Goal: Information Seeking & Learning: Learn about a topic

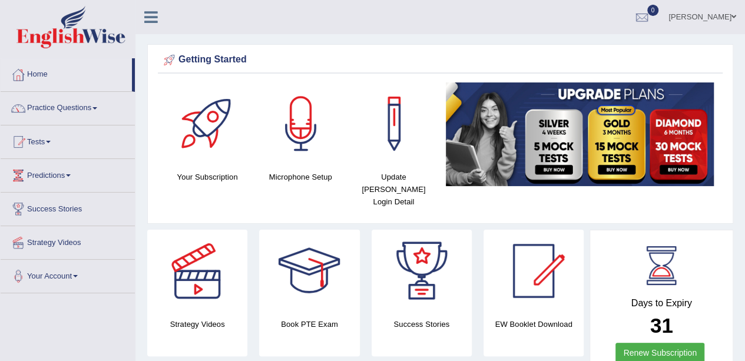
click at [81, 111] on link "Practice Questions" at bounding box center [68, 106] width 134 height 29
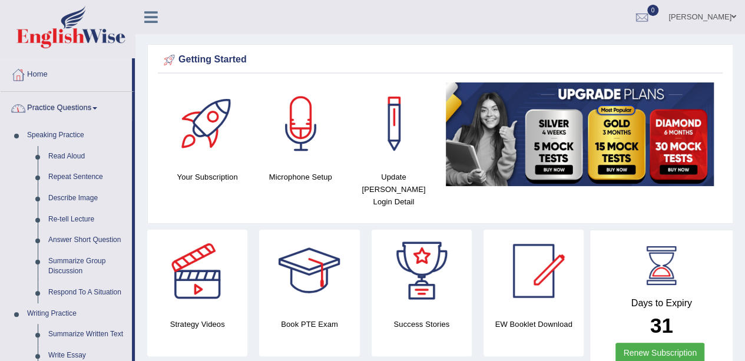
click at [66, 160] on link "Read Aloud" at bounding box center [87, 156] width 89 height 21
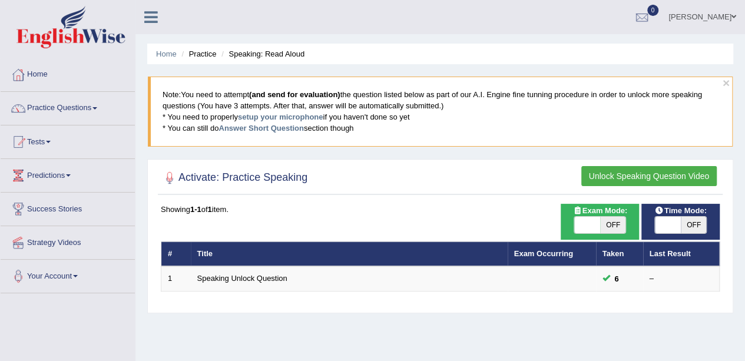
click at [319, 273] on td "Speaking Unlock Question" at bounding box center [349, 278] width 317 height 25
click at [329, 269] on td "Speaking Unlock Question" at bounding box center [349, 278] width 317 height 25
click at [315, 275] on td "Speaking Unlock Question" at bounding box center [349, 278] width 317 height 25
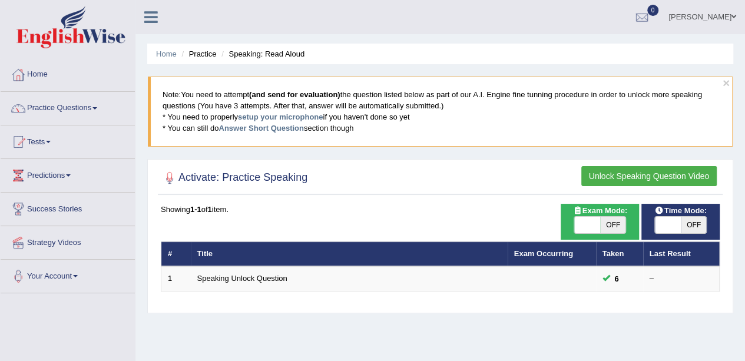
click at [315, 275] on td "Speaking Unlock Question" at bounding box center [349, 278] width 317 height 25
click at [315, 270] on td "Speaking Unlock Question" at bounding box center [349, 278] width 317 height 25
click at [668, 166] on button "Unlock Speaking Question Video" at bounding box center [650, 176] width 136 height 20
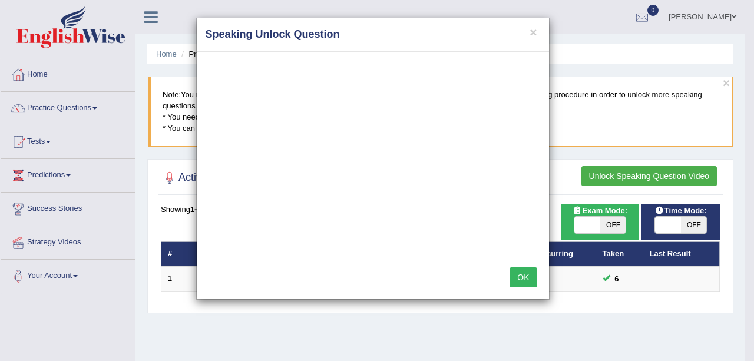
click at [534, 31] on button "×" at bounding box center [533, 32] width 7 height 12
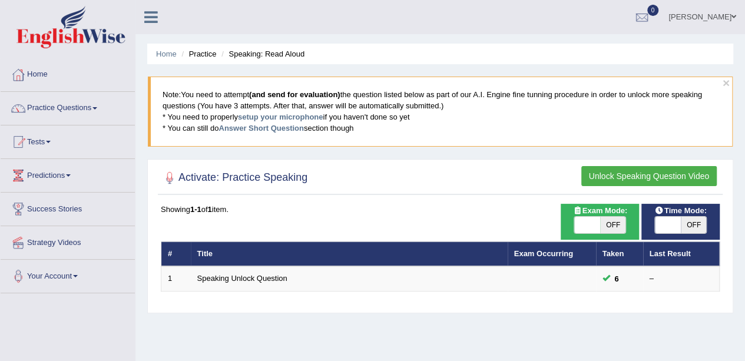
click at [27, 101] on div at bounding box center [18, 109] width 18 height 18
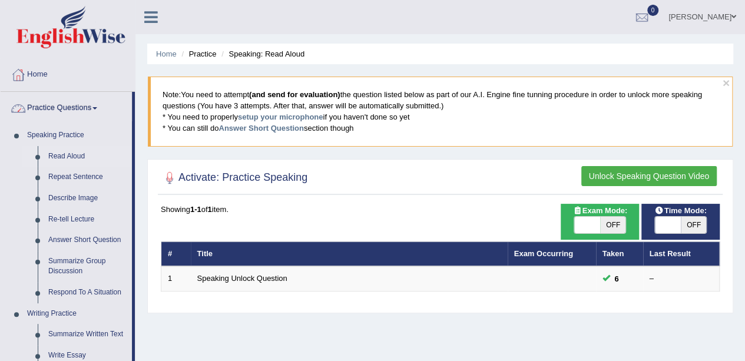
click at [52, 154] on link "Read Aloud" at bounding box center [87, 156] width 89 height 21
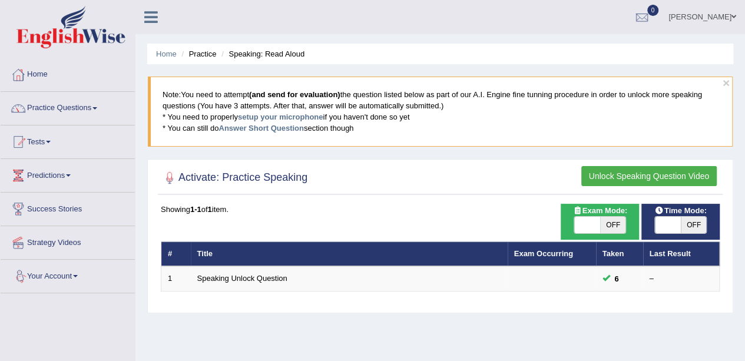
click at [40, 105] on link "Practice Questions" at bounding box center [68, 106] width 134 height 29
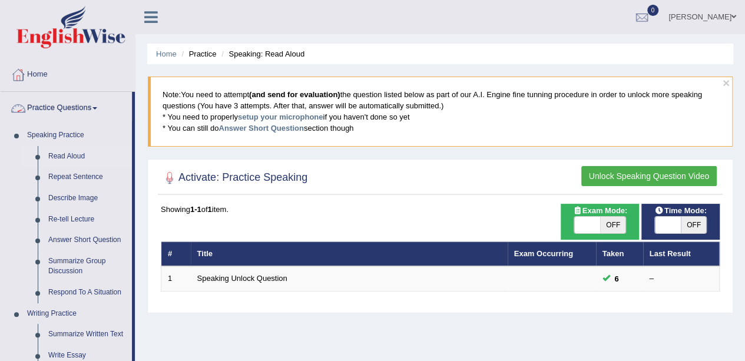
click at [67, 155] on link "Read Aloud" at bounding box center [87, 156] width 89 height 21
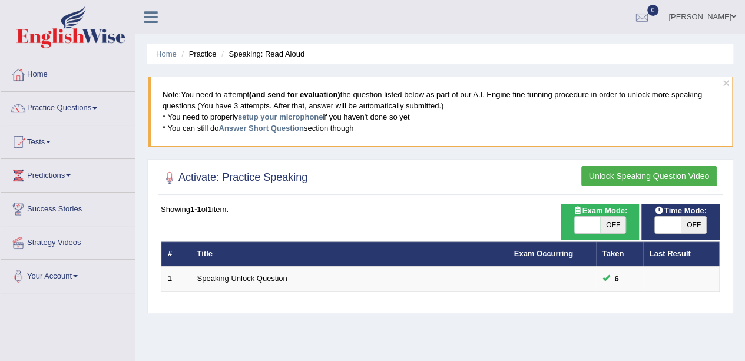
click at [198, 277] on link "Speaking Unlock Question" at bounding box center [242, 278] width 90 height 9
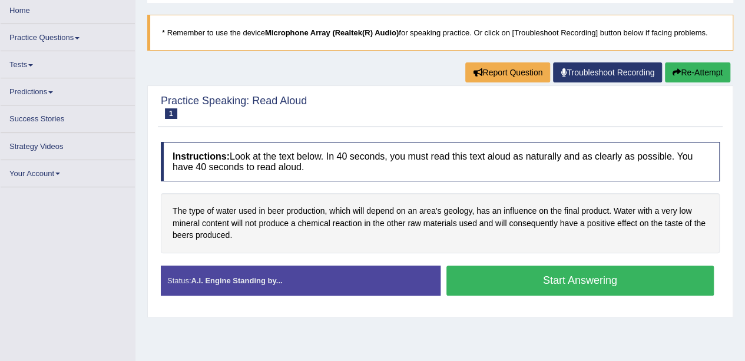
scroll to position [68, 0]
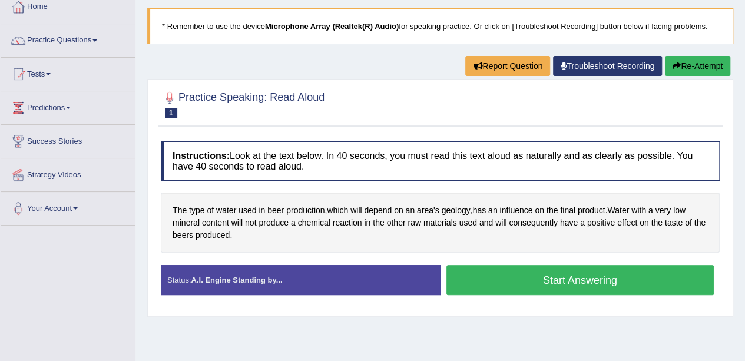
click at [543, 278] on button "Start Answering" at bounding box center [581, 280] width 268 height 30
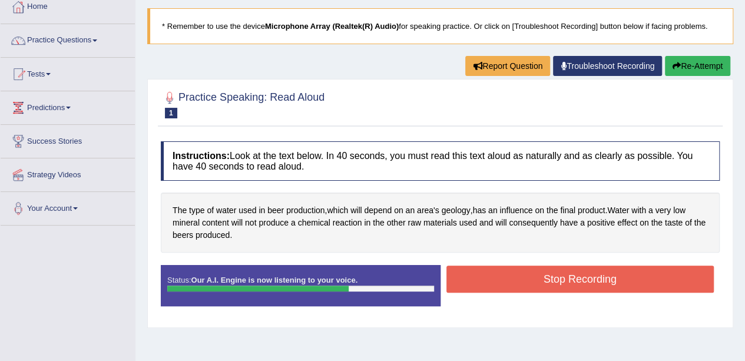
click at [513, 282] on button "Stop Recording" at bounding box center [581, 279] width 268 height 27
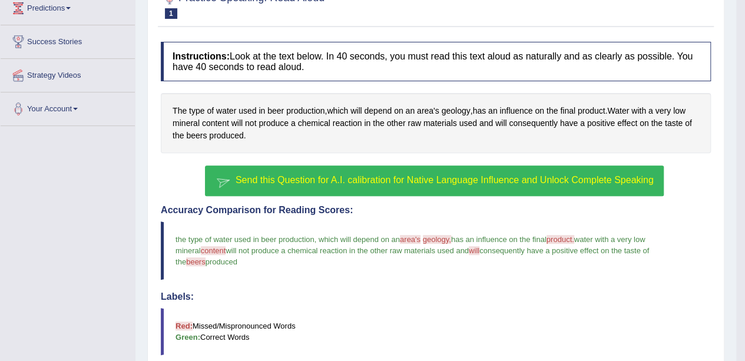
scroll to position [167, 0]
click at [237, 183] on span "Send this Question for A.I. calibration for Native Language Influence and Unloc…" at bounding box center [445, 180] width 418 height 10
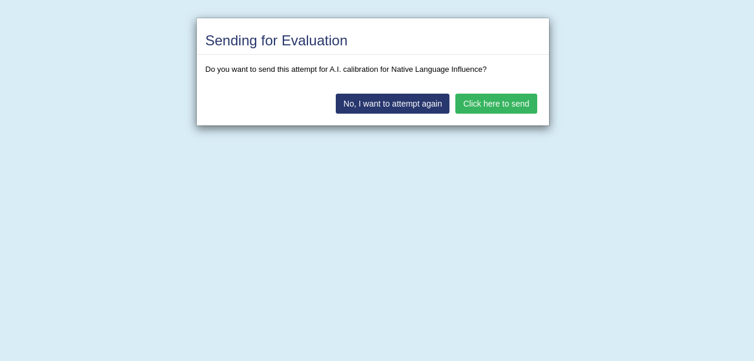
click at [507, 101] on button "Click here to send" at bounding box center [496, 104] width 81 height 20
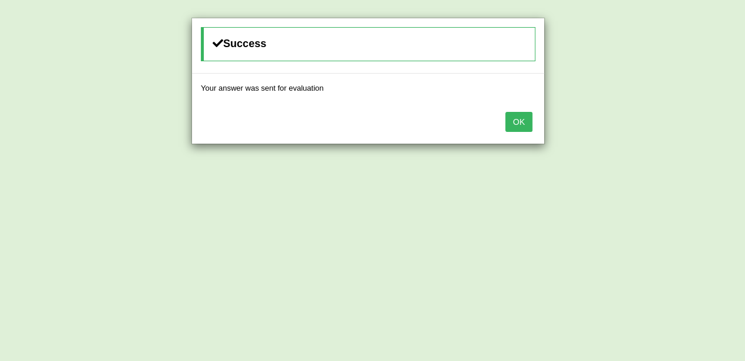
click at [519, 130] on button "OK" at bounding box center [519, 122] width 27 height 20
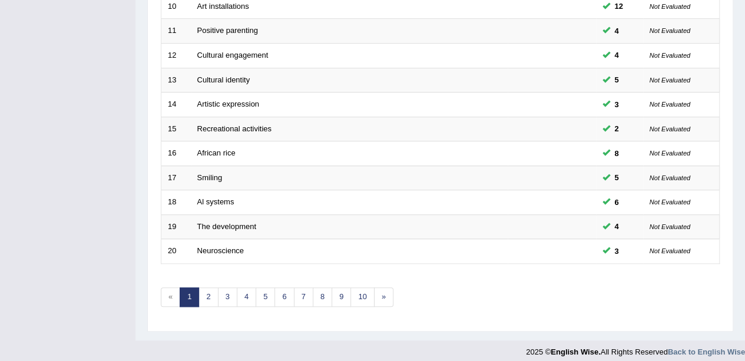
scroll to position [413, 0]
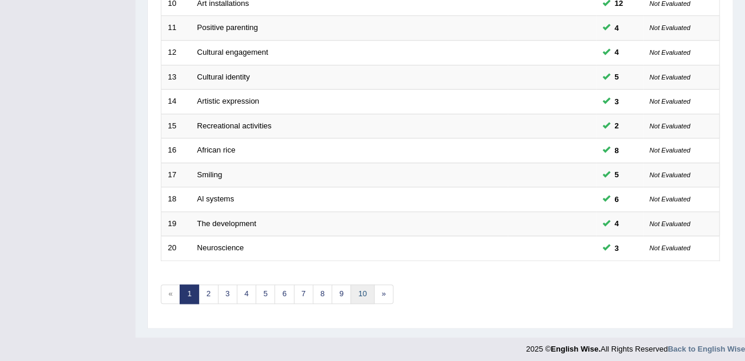
click at [358, 294] on link "10" at bounding box center [363, 294] width 24 height 19
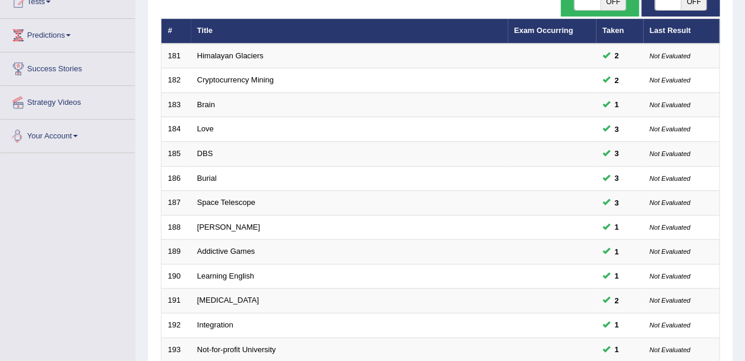
scroll to position [413, 0]
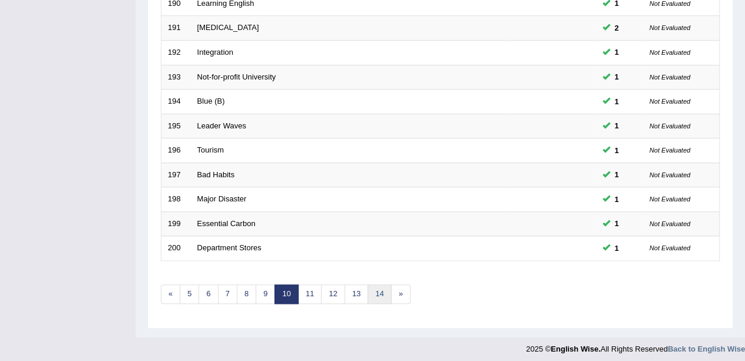
click at [371, 285] on link "14" at bounding box center [380, 294] width 24 height 19
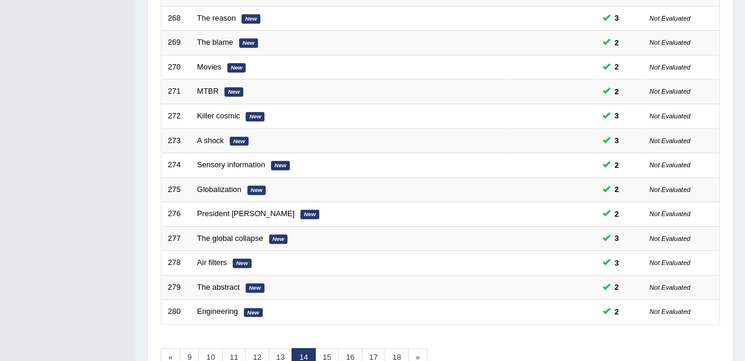
scroll to position [413, 0]
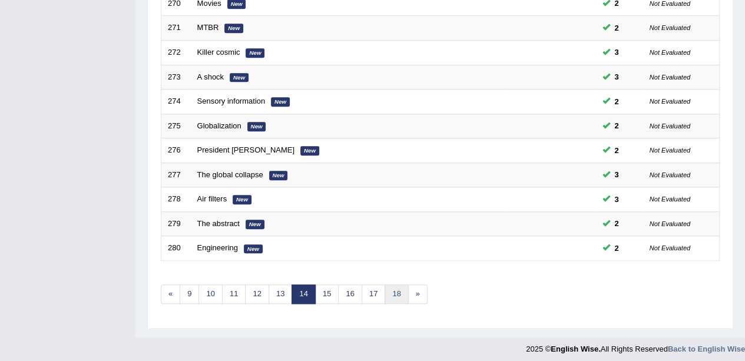
click at [390, 292] on link "18" at bounding box center [397, 294] width 24 height 19
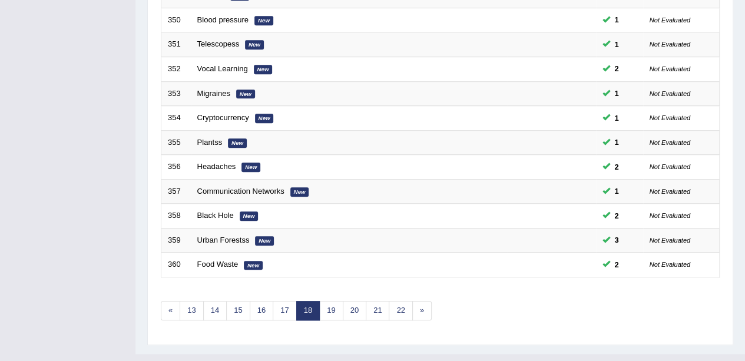
scroll to position [413, 0]
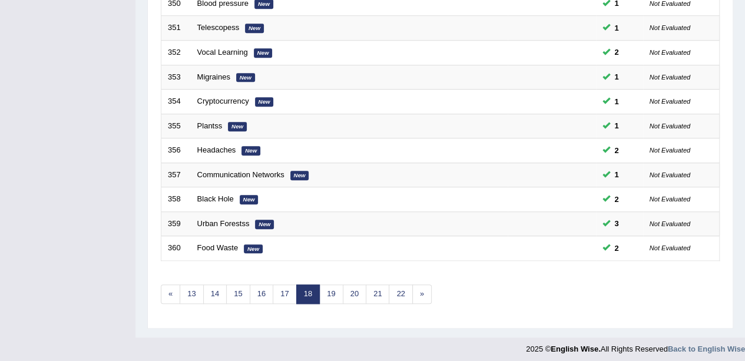
click at [391, 292] on link "22" at bounding box center [401, 294] width 24 height 19
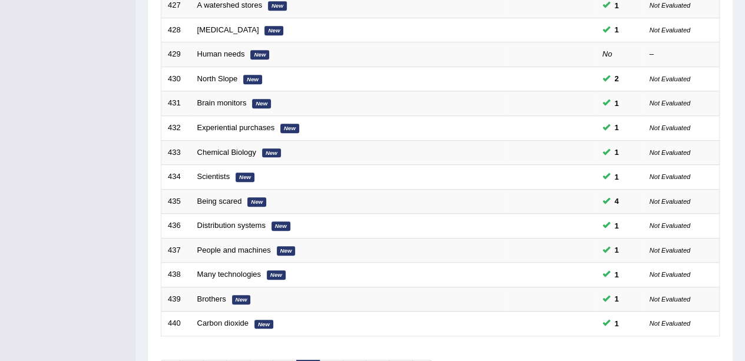
scroll to position [413, 0]
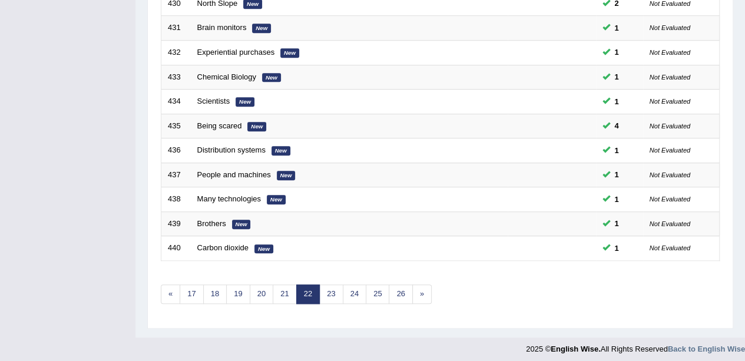
click at [395, 286] on link "26" at bounding box center [401, 294] width 24 height 19
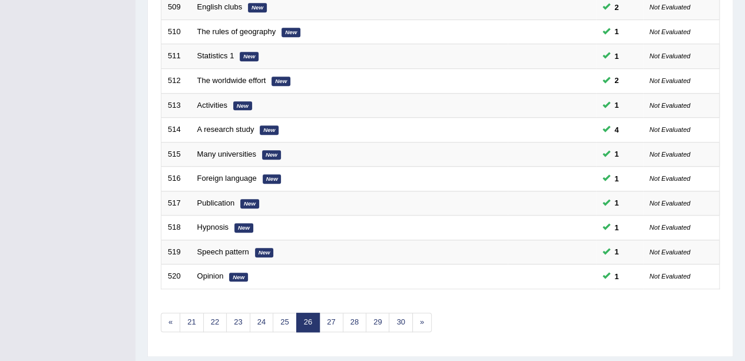
scroll to position [413, 0]
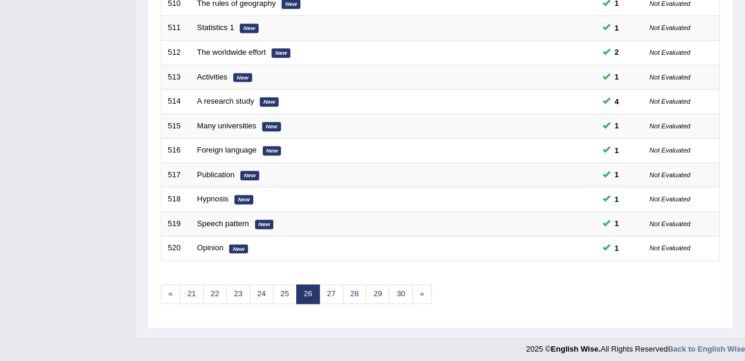
click at [392, 289] on link "30" at bounding box center [401, 294] width 24 height 19
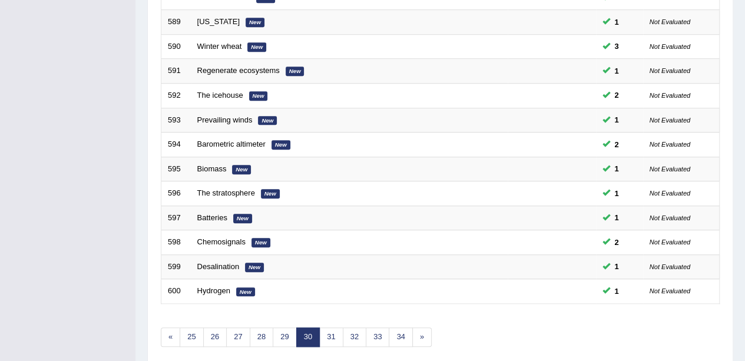
scroll to position [413, 0]
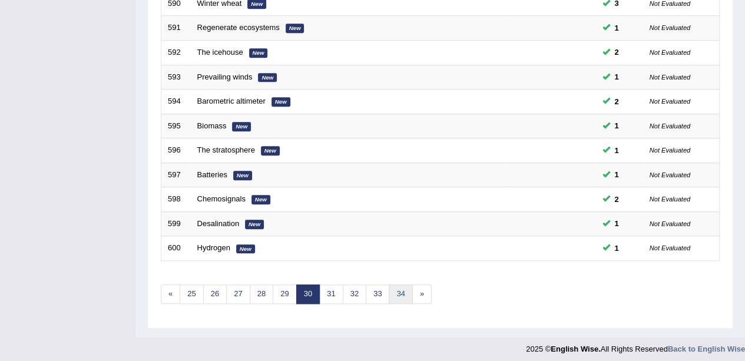
click at [397, 288] on link "34" at bounding box center [401, 294] width 24 height 19
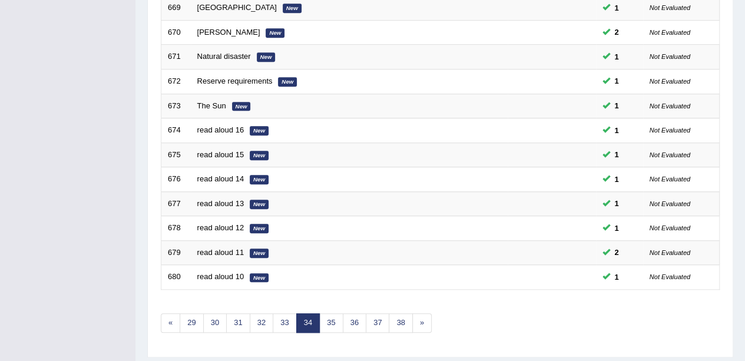
scroll to position [413, 0]
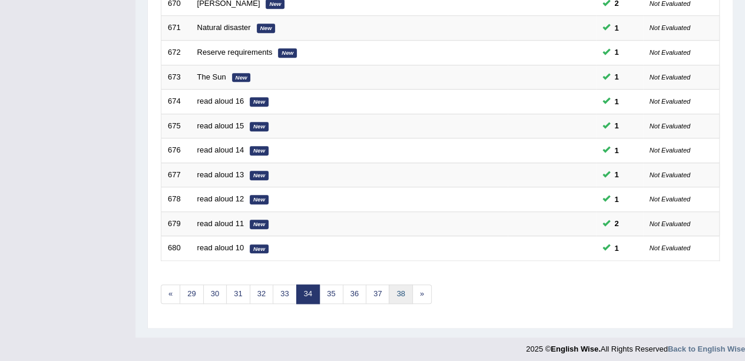
click at [394, 285] on link "38" at bounding box center [401, 294] width 24 height 19
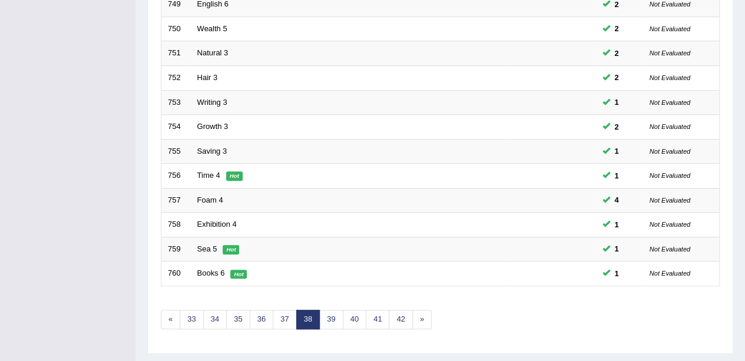
scroll to position [413, 0]
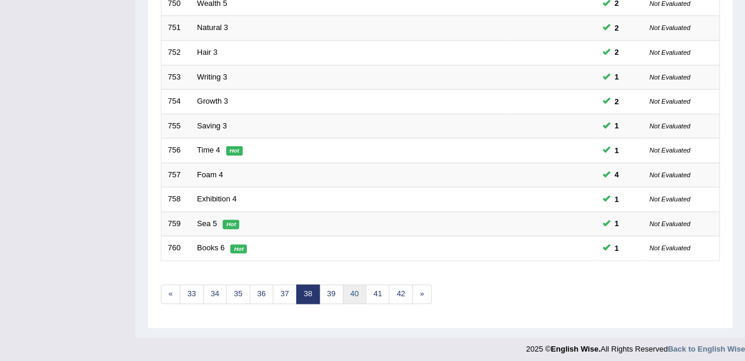
click at [351, 292] on link "40" at bounding box center [355, 294] width 24 height 19
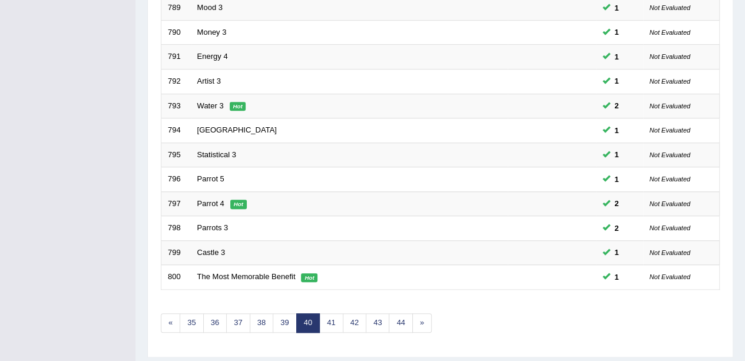
scroll to position [413, 0]
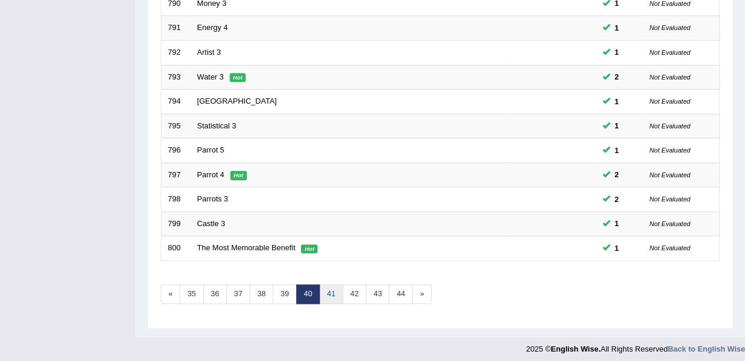
click at [334, 285] on link "41" at bounding box center [331, 294] width 24 height 19
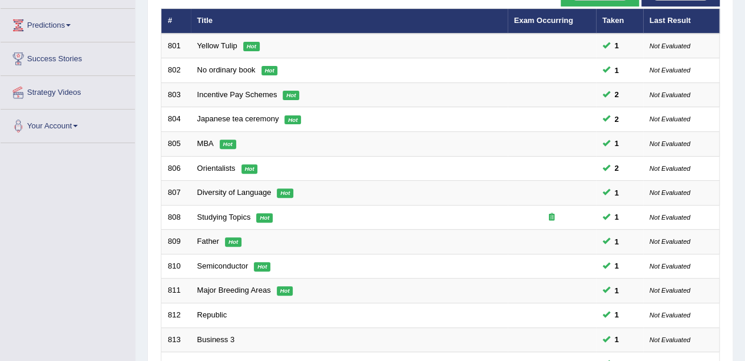
scroll to position [413, 0]
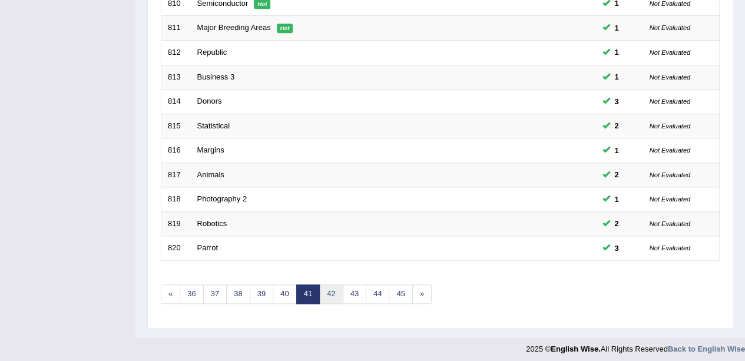
click at [338, 286] on link "42" at bounding box center [331, 294] width 24 height 19
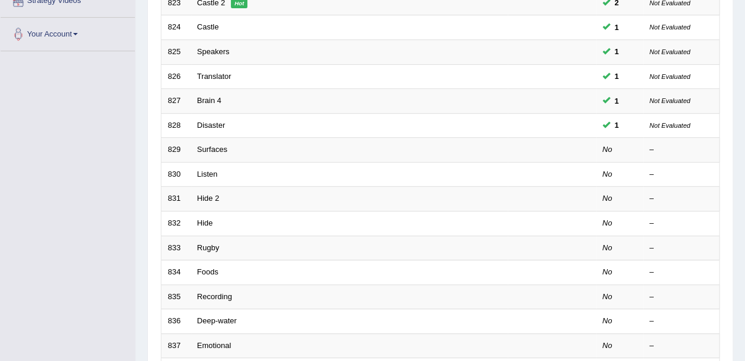
scroll to position [247, 0]
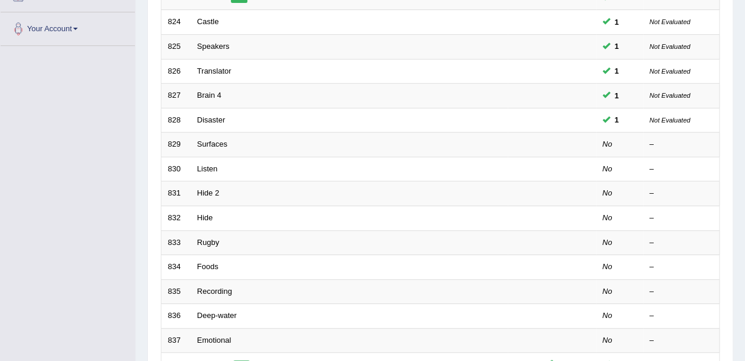
click at [217, 133] on td "Surfaces" at bounding box center [349, 145] width 317 height 25
click at [217, 128] on td "Disaster" at bounding box center [349, 120] width 317 height 25
click at [213, 140] on link "Surfaces" at bounding box center [212, 144] width 30 height 9
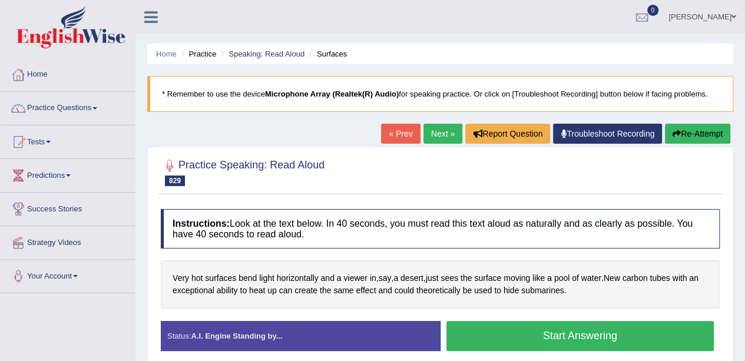
click at [309, 276] on span "horizontally" at bounding box center [298, 278] width 42 height 12
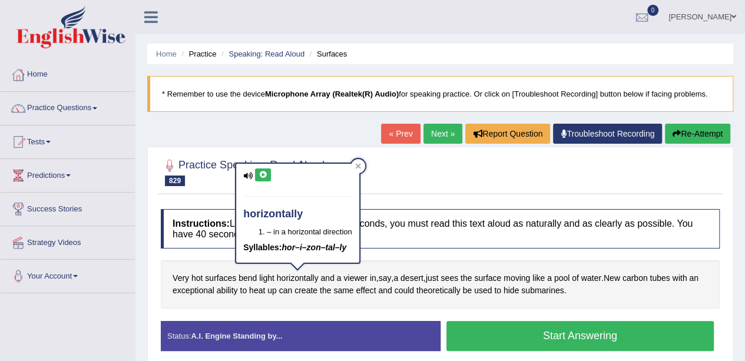
click at [266, 174] on icon at bounding box center [263, 174] width 9 height 7
click at [361, 163] on div "horizontally – in a horizontal direction Syllables: hor–i–zon–tal–ly" at bounding box center [298, 217] width 126 height 109
click at [360, 166] on icon at bounding box center [358, 166] width 6 height 6
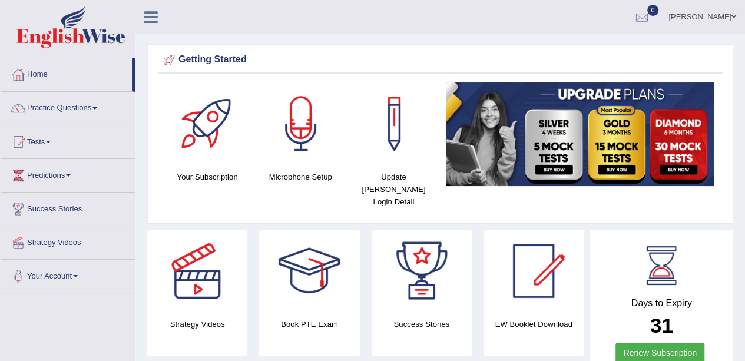
click at [79, 113] on link "Practice Questions" at bounding box center [68, 106] width 134 height 29
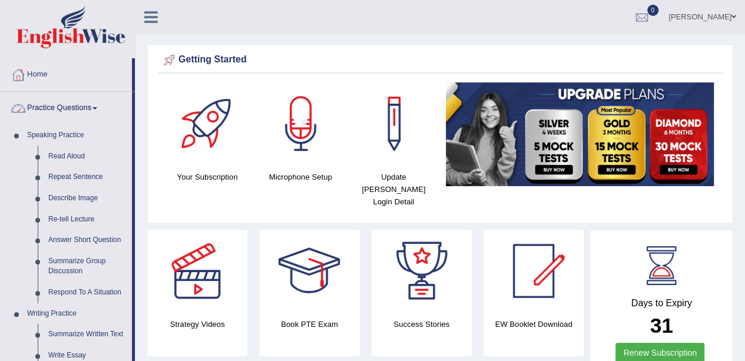
click at [81, 148] on link "Read Aloud" at bounding box center [87, 156] width 89 height 21
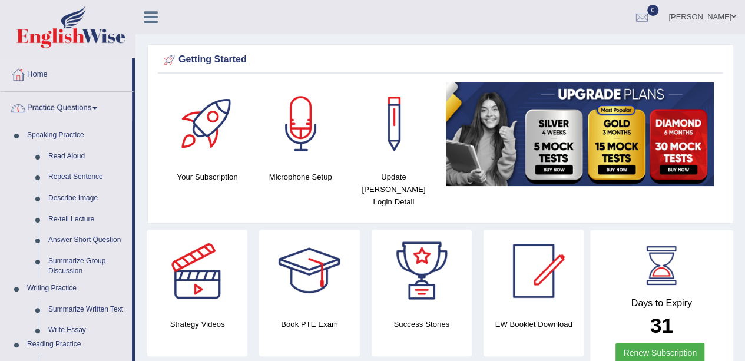
click at [77, 151] on link "Read Aloud" at bounding box center [87, 156] width 89 height 21
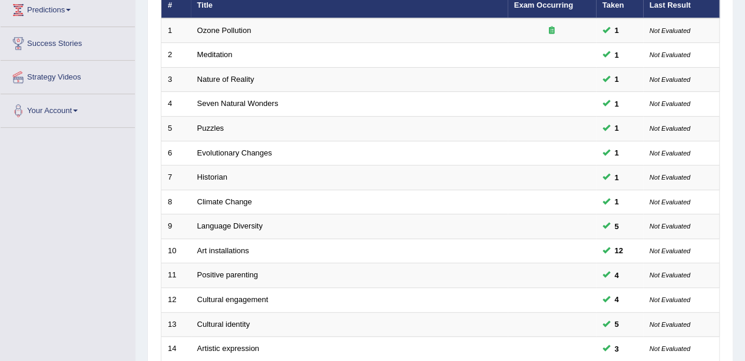
scroll to position [413, 0]
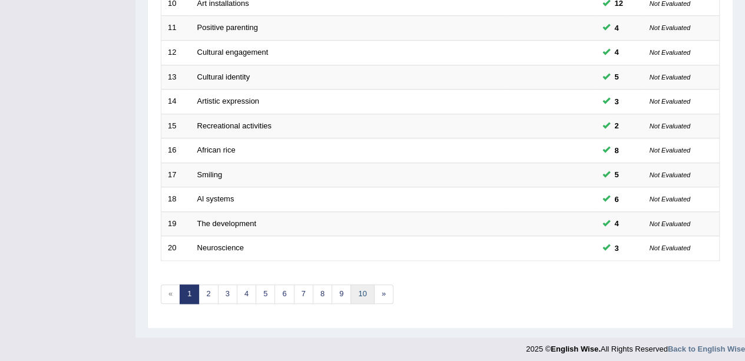
click at [359, 291] on link "10" at bounding box center [363, 294] width 24 height 19
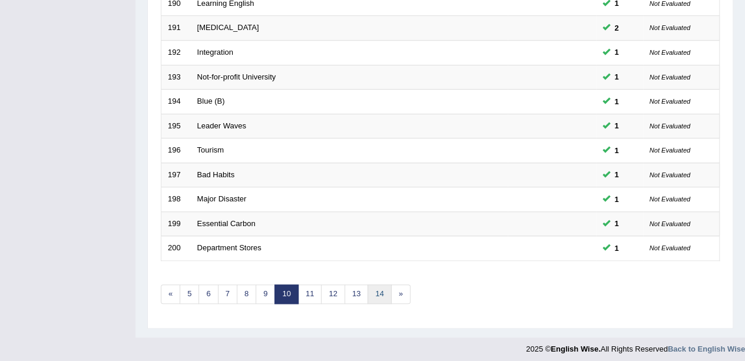
click at [378, 285] on link "14" at bounding box center [380, 294] width 24 height 19
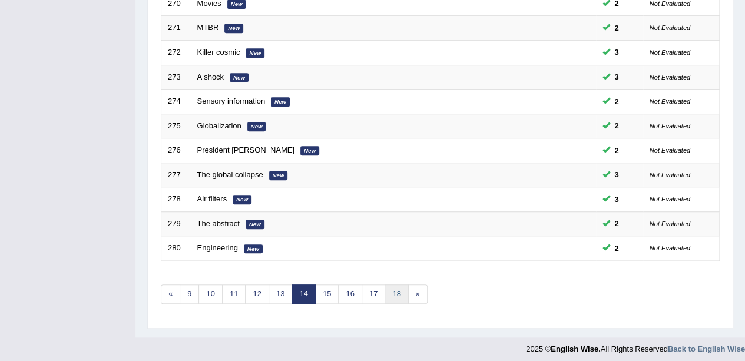
click at [392, 285] on link "18" at bounding box center [397, 294] width 24 height 19
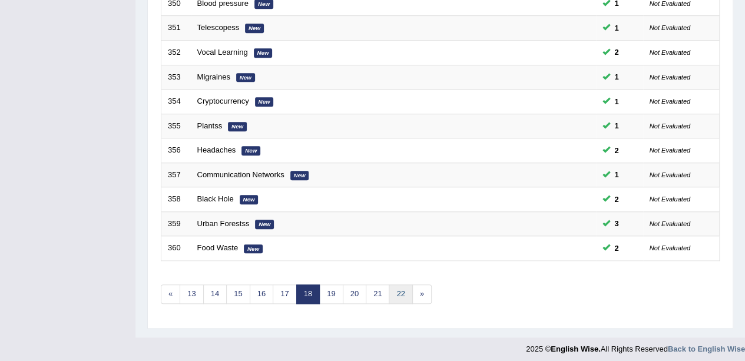
click at [401, 290] on link "22" at bounding box center [401, 294] width 24 height 19
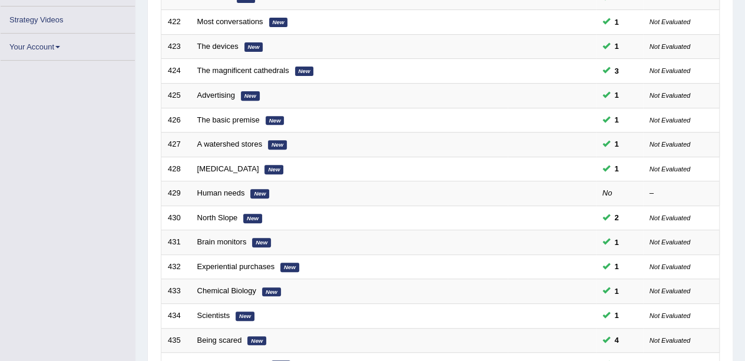
scroll to position [413, 0]
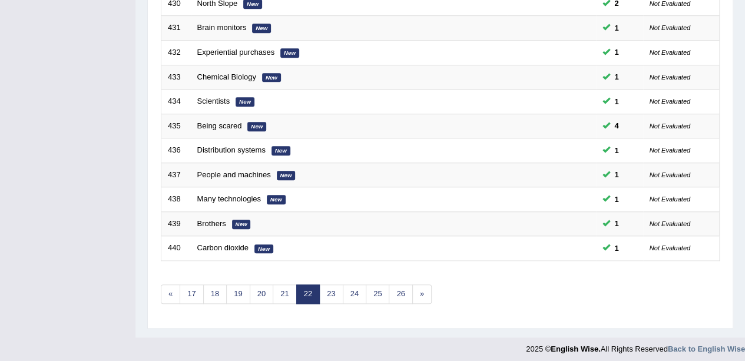
click at [400, 294] on link "26" at bounding box center [401, 294] width 24 height 19
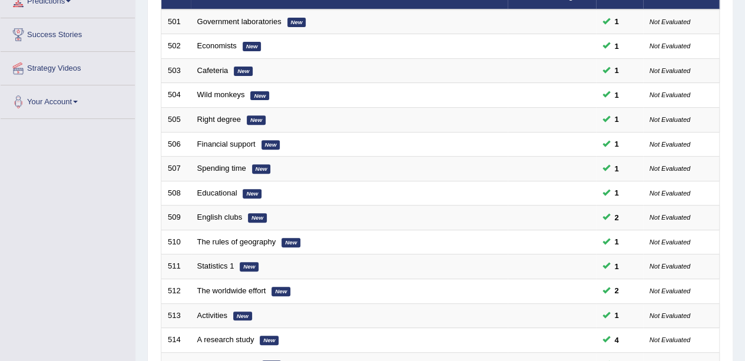
scroll to position [413, 0]
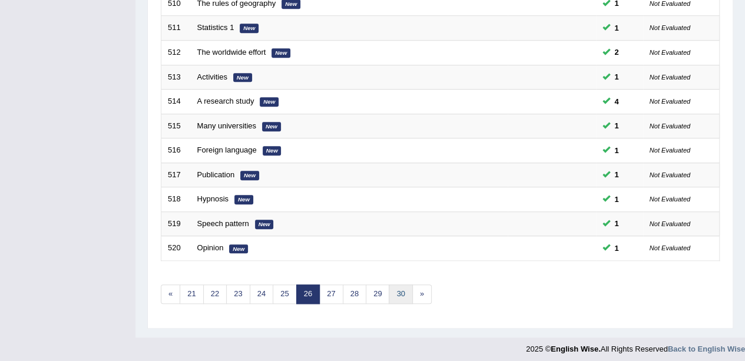
click at [395, 291] on link "30" at bounding box center [401, 294] width 24 height 19
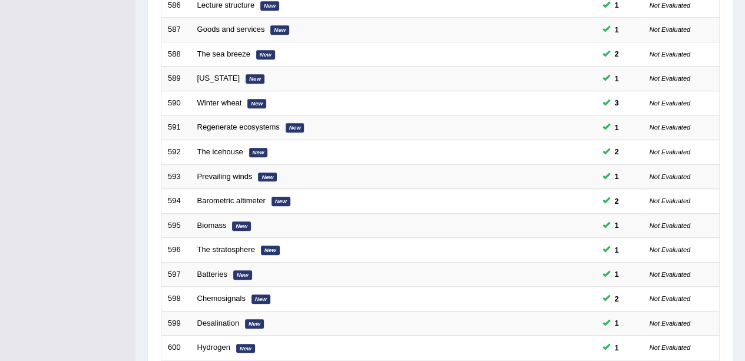
scroll to position [413, 0]
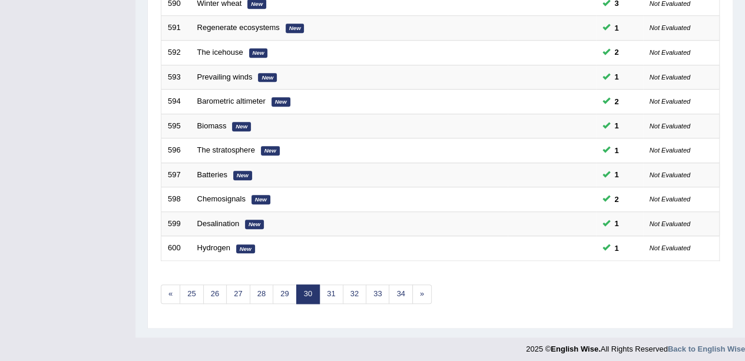
click at [394, 289] on link "34" at bounding box center [401, 294] width 24 height 19
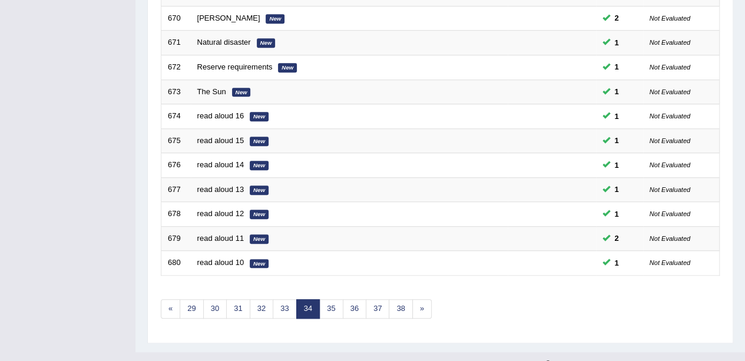
scroll to position [413, 0]
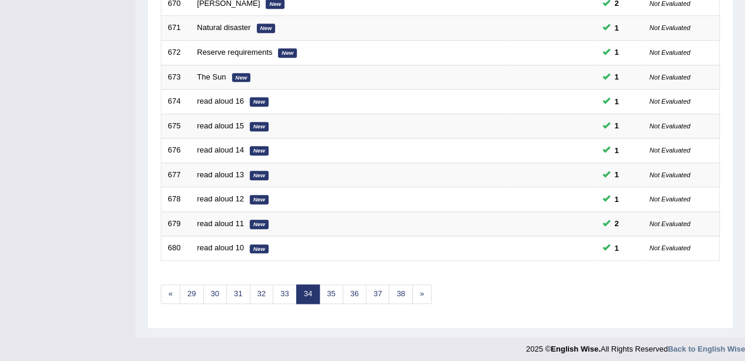
click at [401, 291] on link "38" at bounding box center [401, 294] width 24 height 19
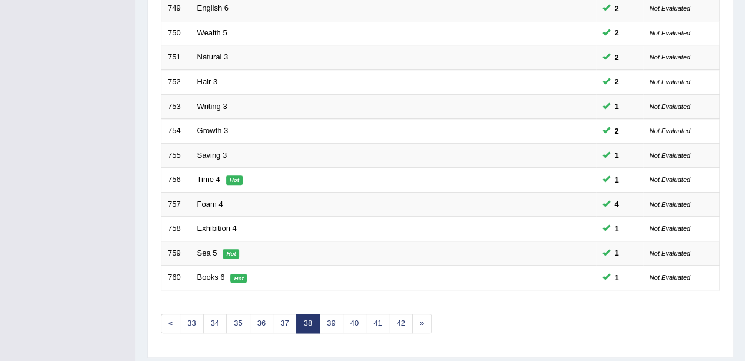
scroll to position [413, 0]
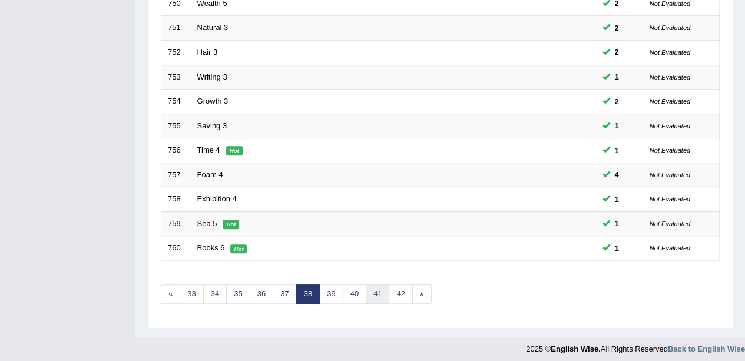
click at [372, 285] on link "41" at bounding box center [378, 294] width 24 height 19
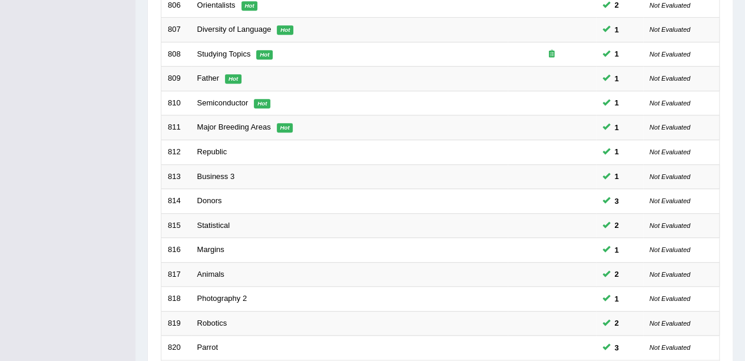
scroll to position [413, 0]
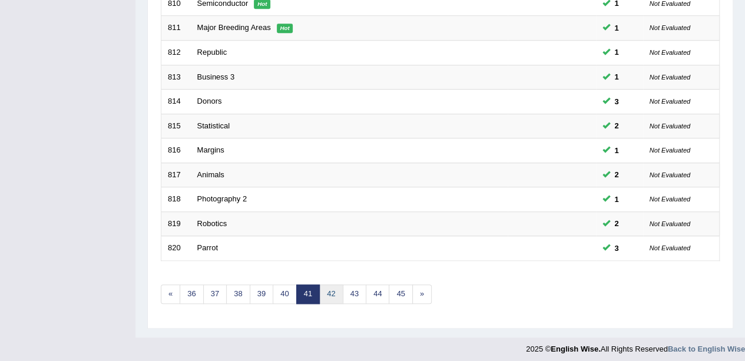
click at [330, 285] on link "42" at bounding box center [331, 294] width 24 height 19
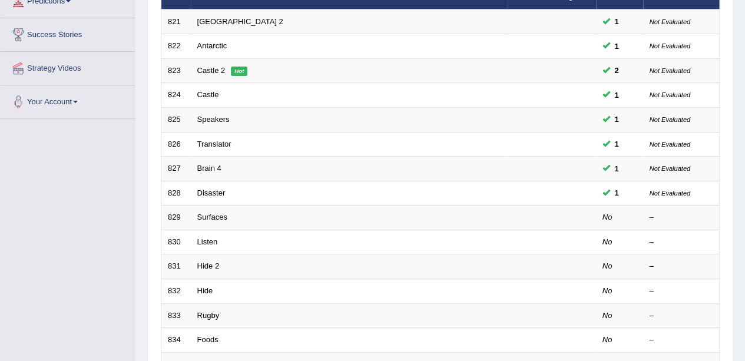
scroll to position [184, 0]
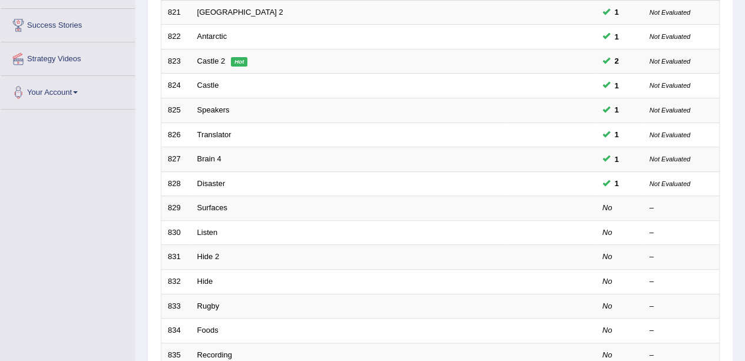
click at [296, 203] on td "Surfaces" at bounding box center [349, 208] width 317 height 25
click at [212, 199] on td "Surfaces" at bounding box center [349, 208] width 317 height 25
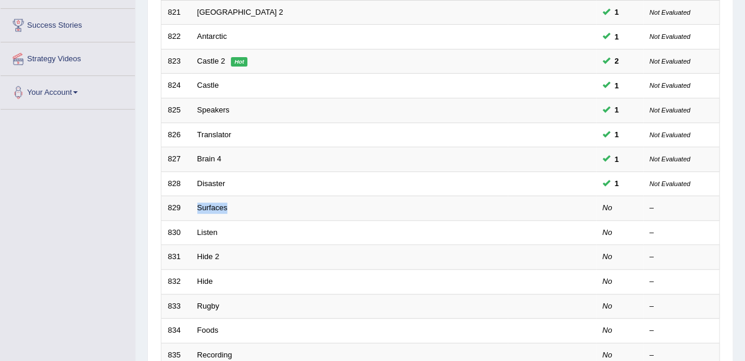
click at [212, 199] on td "Surfaces" at bounding box center [349, 208] width 317 height 25
click at [204, 185] on div at bounding box center [204, 185] width 0 height 0
click at [230, 202] on td "Surfaces" at bounding box center [349, 208] width 317 height 25
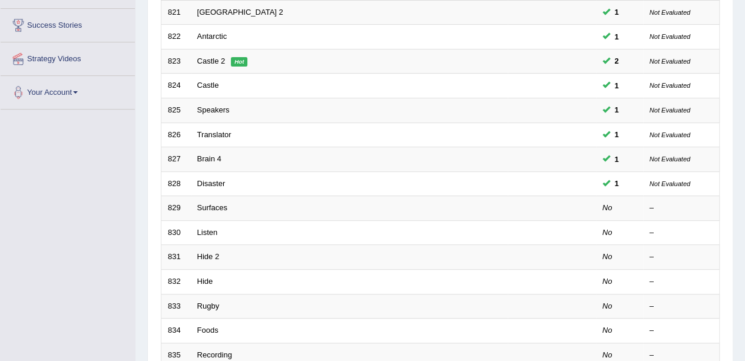
click at [230, 202] on td "Surfaces" at bounding box center [349, 208] width 317 height 25
click at [285, 211] on td "Surfaces" at bounding box center [349, 208] width 317 height 25
click at [287, 206] on td "Surfaces" at bounding box center [349, 208] width 317 height 25
click at [224, 207] on link "Surfaces" at bounding box center [212, 207] width 30 height 9
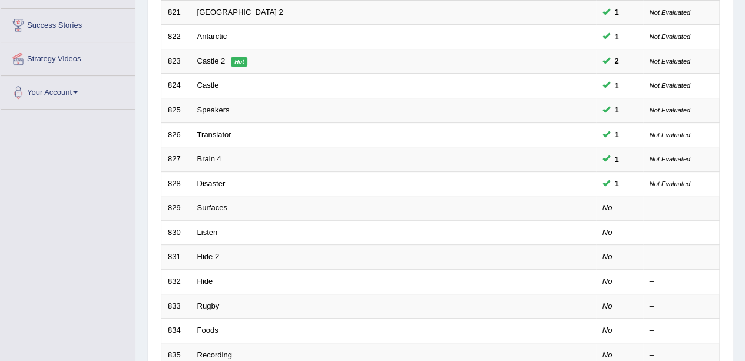
click at [225, 204] on link "Surfaces" at bounding box center [212, 207] width 30 height 9
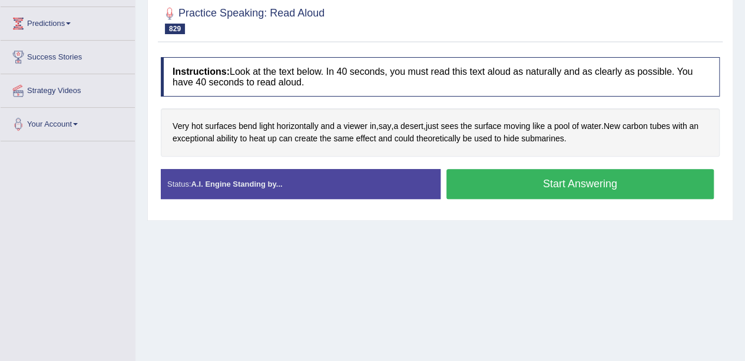
click at [582, 183] on button "Start Answering" at bounding box center [581, 184] width 268 height 30
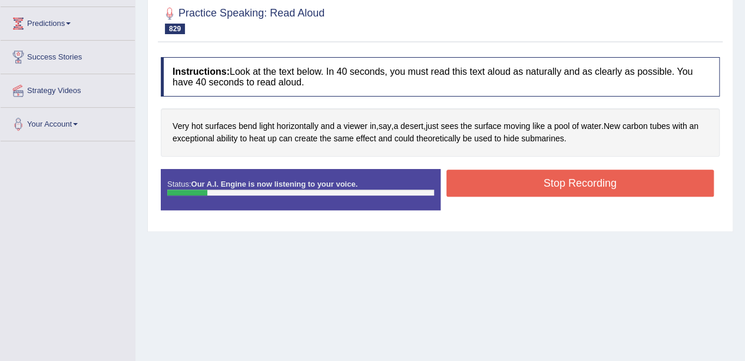
click at [629, 180] on button "Stop Recording" at bounding box center [581, 183] width 268 height 27
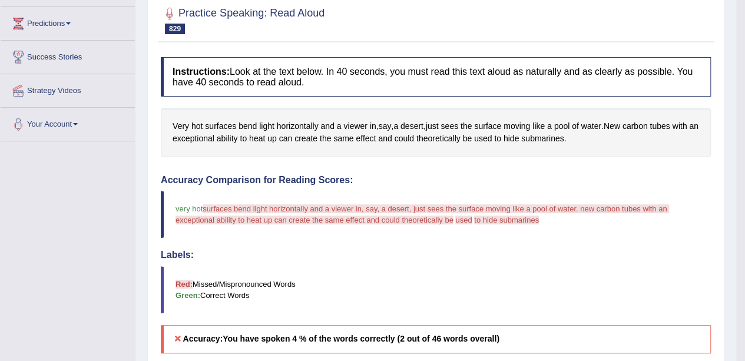
click at [279, 120] on span "horizontally" at bounding box center [298, 126] width 42 height 12
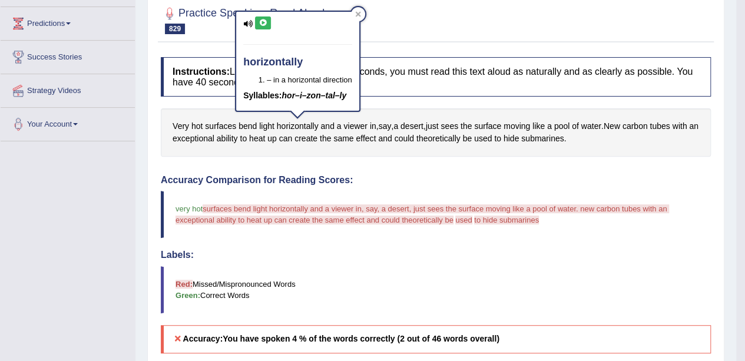
click at [260, 22] on icon at bounding box center [263, 22] width 9 height 7
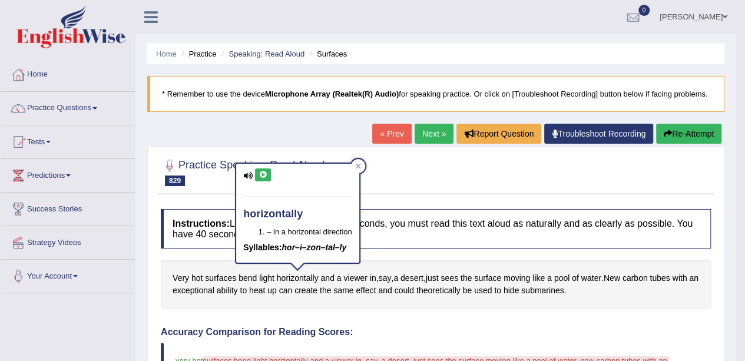
click at [694, 110] on blockquote "* Remember to use the device Microphone Array (Realtek(R) Audio) for speaking p…" at bounding box center [435, 94] width 577 height 36
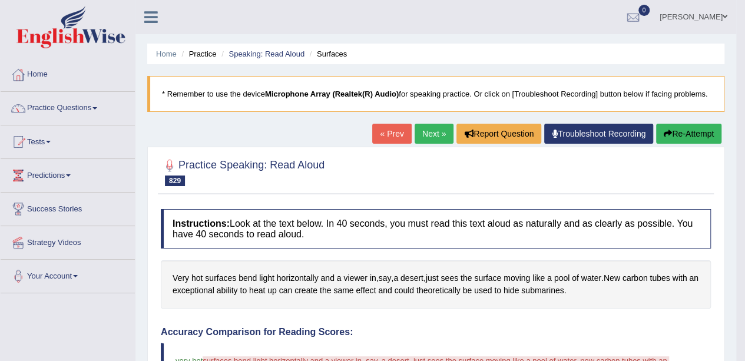
click at [701, 131] on button "Re-Attempt" at bounding box center [688, 134] width 65 height 20
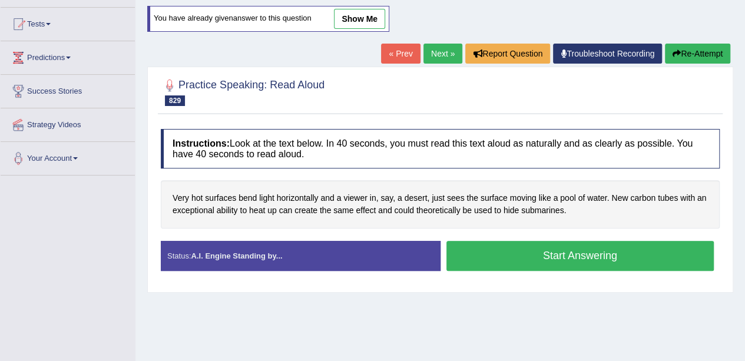
scroll to position [121, 0]
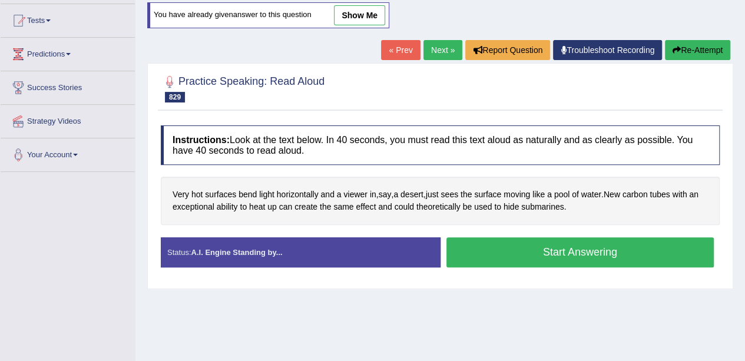
click at [635, 256] on button "Start Answering" at bounding box center [581, 252] width 268 height 30
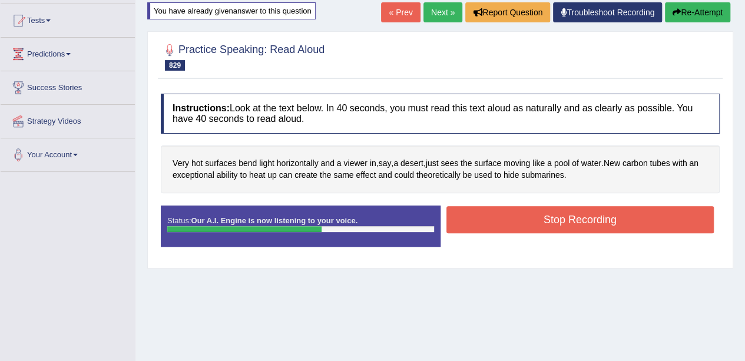
click at [668, 211] on button "Stop Recording" at bounding box center [581, 219] width 268 height 27
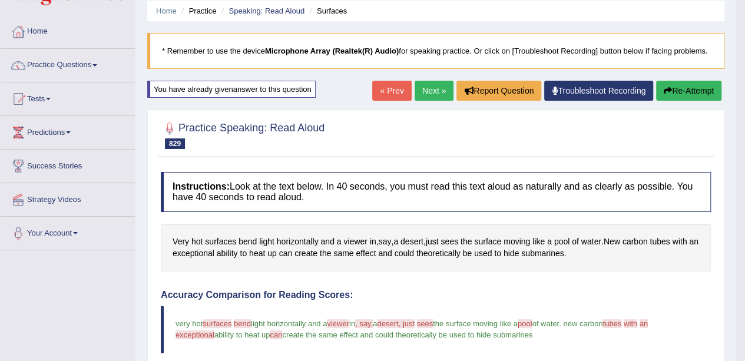
scroll to position [0, 0]
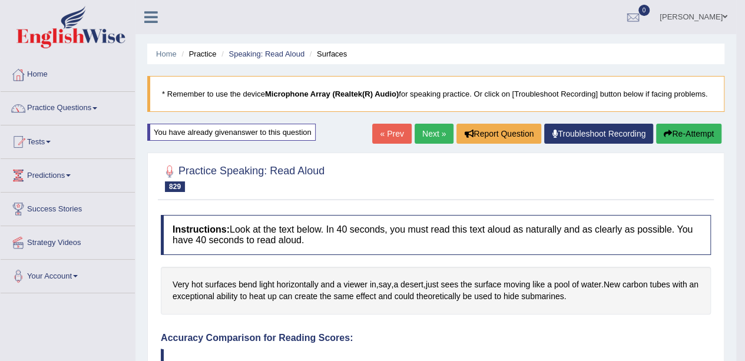
click at [437, 131] on link "Next »" at bounding box center [434, 134] width 39 height 20
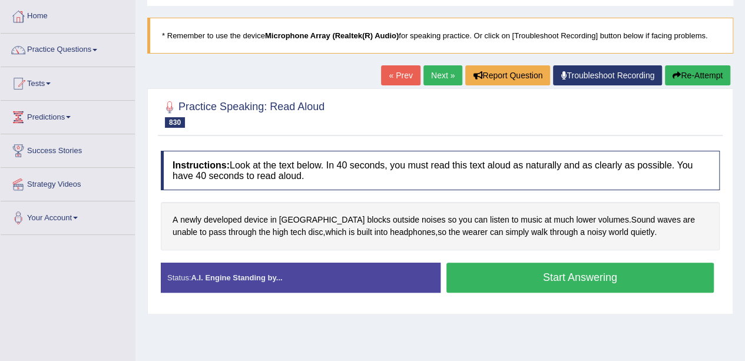
scroll to position [59, 0]
